Goal: Find specific page/section: Find specific page/section

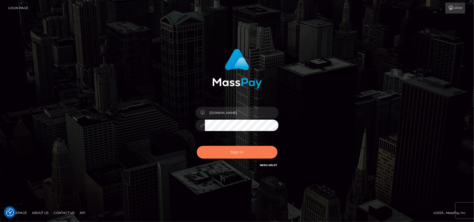
click at [237, 154] on button "Sign in" at bounding box center [237, 152] width 81 height 13
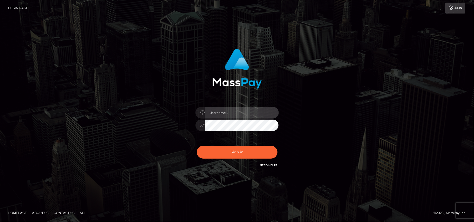
type input "[DOMAIN_NAME]"
click at [40, 100] on div "[DOMAIN_NAME] Sign in" at bounding box center [237, 111] width 474 height 211
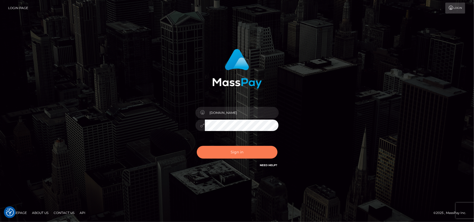
click at [234, 153] on button "Sign in" at bounding box center [237, 152] width 81 height 13
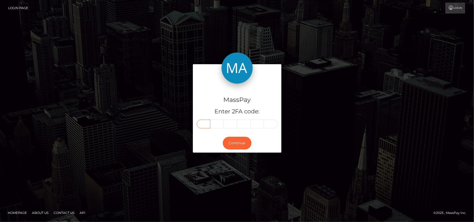
click at [206, 124] on input "text" at bounding box center [204, 124] width 14 height 9
type input "7"
type input "0"
type input "2"
type input "3"
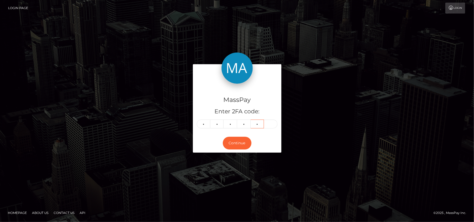
type input "2"
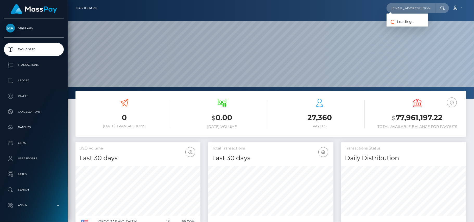
scroll to position [0, 10]
type input "payduchessathena@gmail.com"
click at [412, 31] on link "ALICIA ELIZABETH CHILES" at bounding box center [408, 27] width 42 height 10
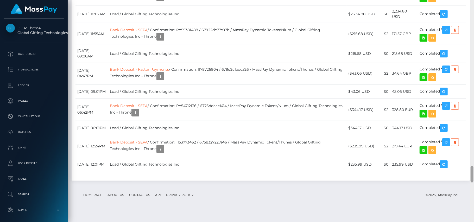
scroll to position [2184, 0]
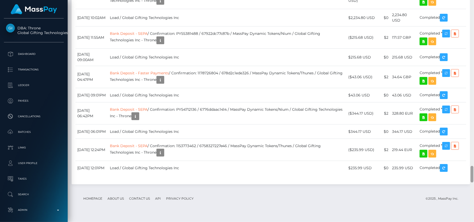
drag, startPoint x: 472, startPoint y: 14, endPoint x: 473, endPoint y: 174, distance: 160.1
click at [473, 174] on div at bounding box center [472, 174] width 3 height 17
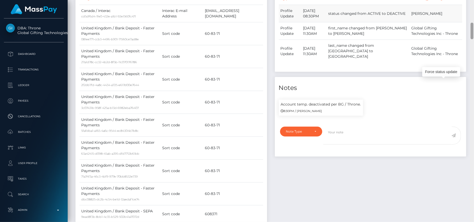
scroll to position [295, 0]
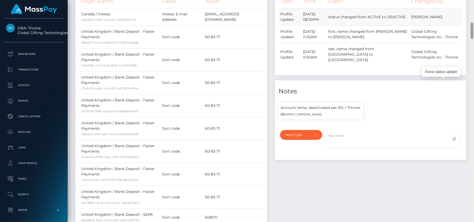
drag, startPoint x: 472, startPoint y: 172, endPoint x: 446, endPoint y: 28, distance: 146.0
click at [446, 28] on div "Customer Profile Loading... Loading..." at bounding box center [271, 111] width 406 height 222
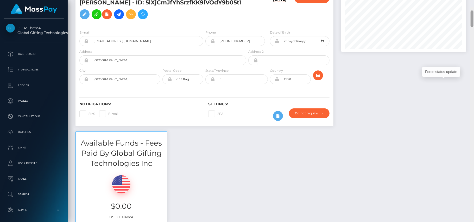
scroll to position [31, 0]
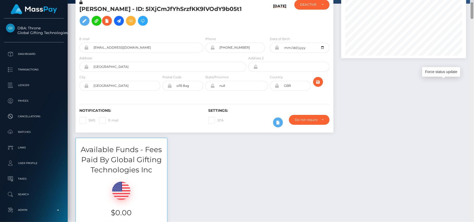
drag, startPoint x: 473, startPoint y: 31, endPoint x: 472, endPoint y: 11, distance: 20.0
click at [472, 11] on div at bounding box center [472, 10] width 3 height 17
